Goal: Navigation & Orientation: Find specific page/section

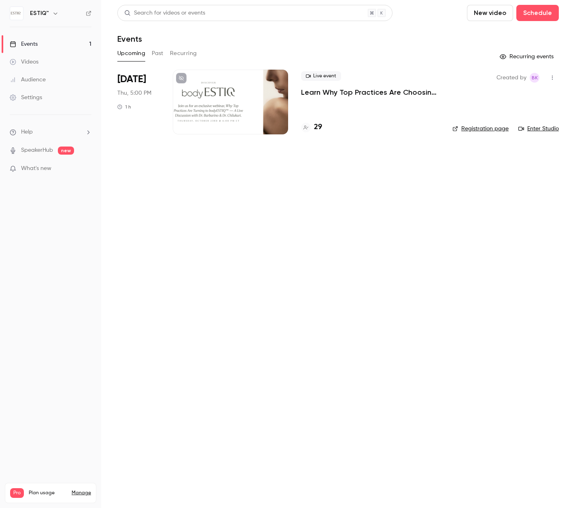
click at [228, 113] on div at bounding box center [230, 102] width 115 height 65
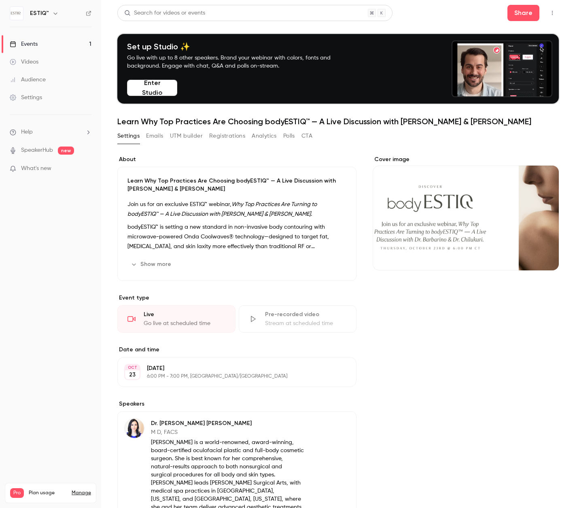
click at [50, 44] on link "Events 1" at bounding box center [50, 44] width 101 height 18
